Goal: Task Accomplishment & Management: Manage account settings

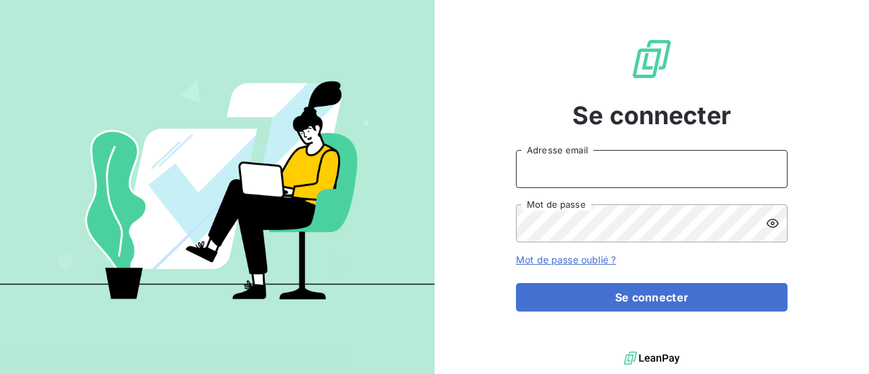
click at [639, 174] on input "Adresse email" at bounding box center [651, 169] width 271 height 38
type input "[PERSON_NAME][EMAIL_ADDRESS][DOMAIN_NAME]"
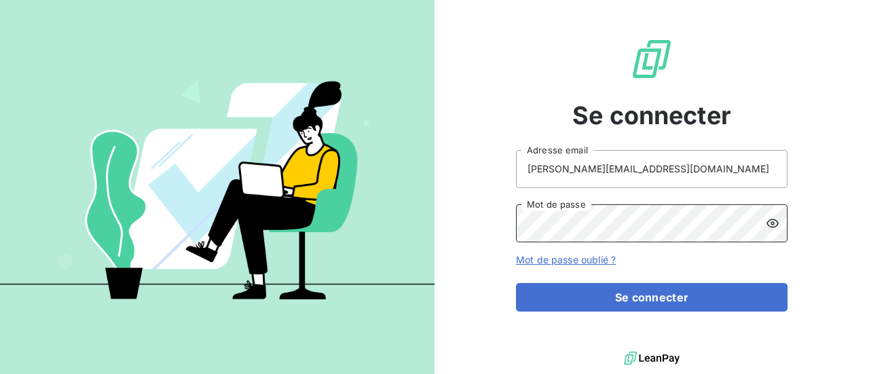
click at [516, 283] on button "Se connecter" at bounding box center [651, 297] width 271 height 29
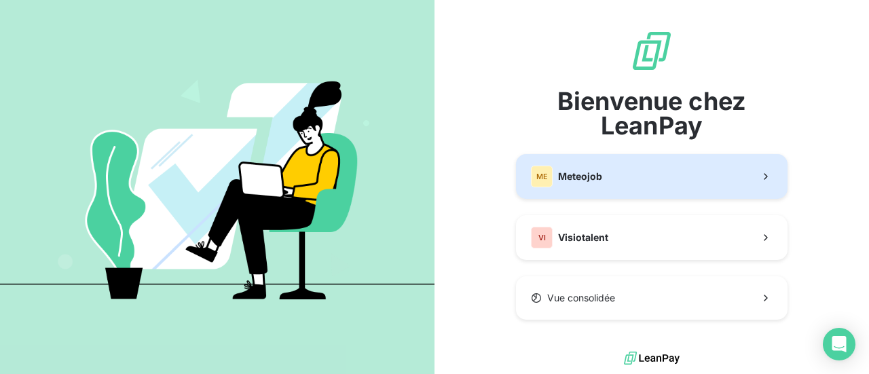
click at [650, 180] on button "ME Meteojob" at bounding box center [651, 176] width 271 height 45
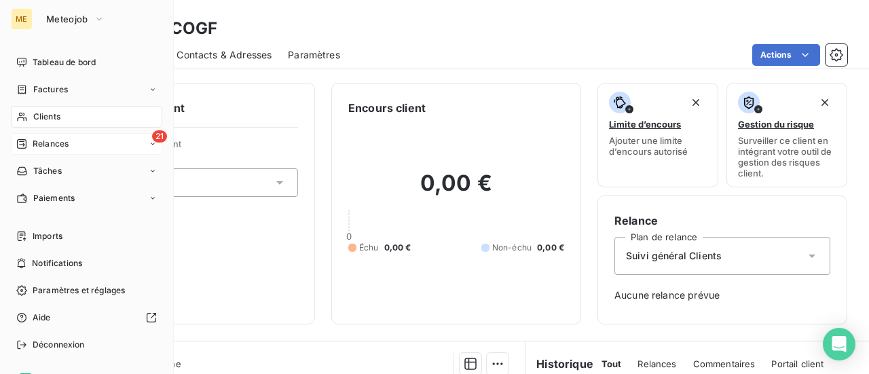
click at [37, 146] on span "Relances" at bounding box center [51, 144] width 36 height 12
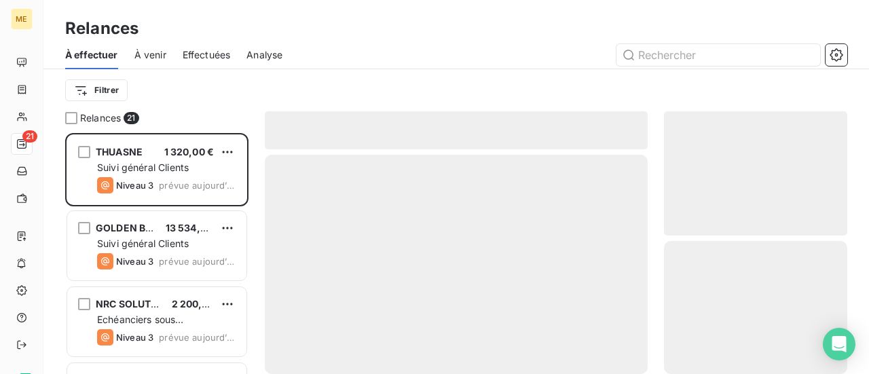
scroll to position [231, 172]
